Goal: Information Seeking & Learning: Learn about a topic

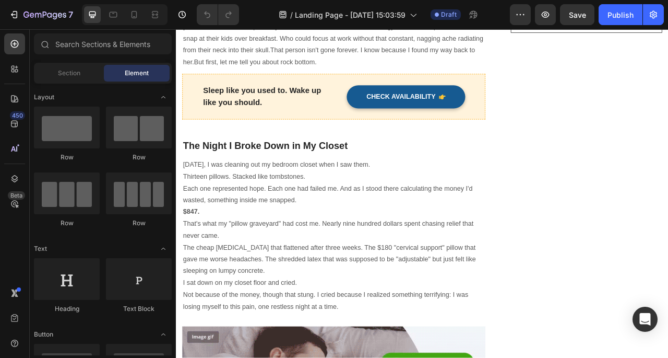
scroll to position [389, 0]
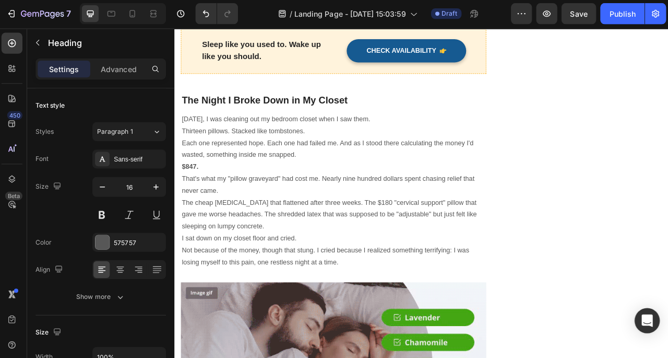
scroll to position [0, 0]
